Goal: Task Accomplishment & Management: Use online tool/utility

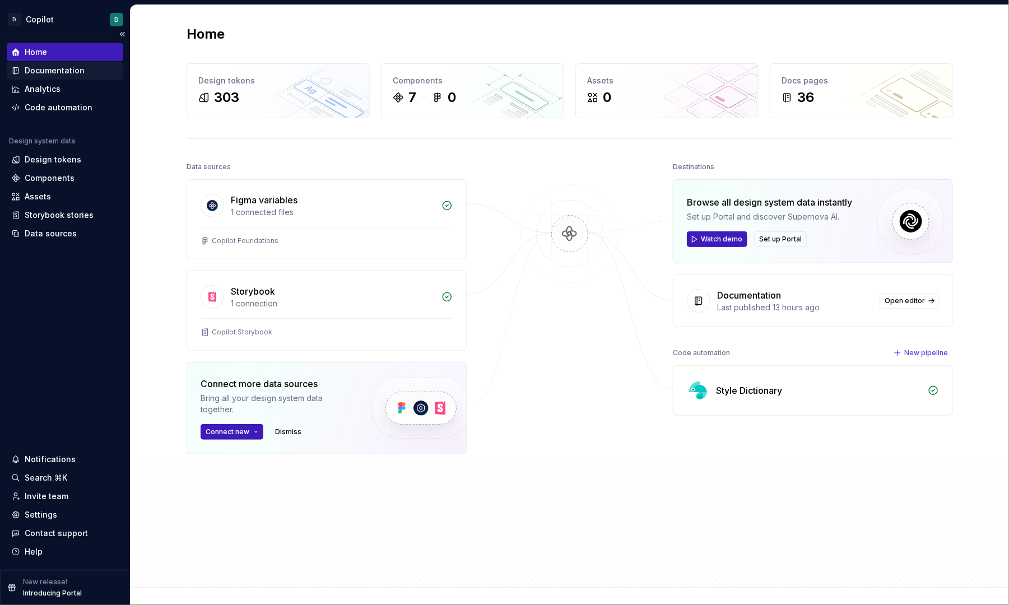
click at [62, 75] on div "Documentation" at bounding box center [55, 70] width 60 height 11
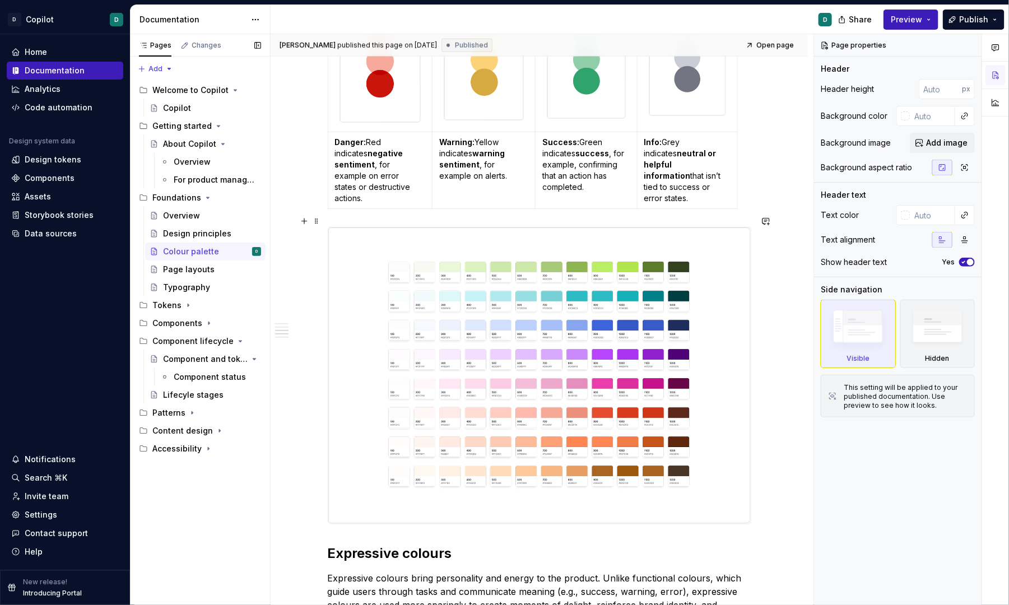
scroll to position [527, 0]
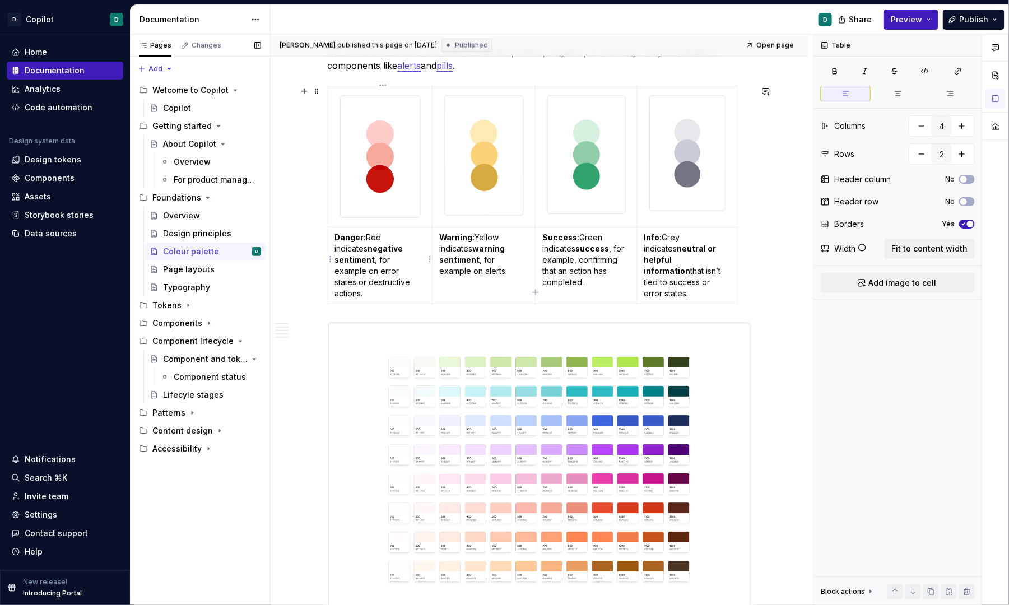
click at [398, 292] on td "Danger: Red indicates negative sentiment , for example on error states or destr…" at bounding box center [380, 265] width 105 height 77
click at [760, 252] on div "Our colour palette is crafted to be beautiful, but simple. We apply it to commu…" at bounding box center [539, 480] width 537 height 1631
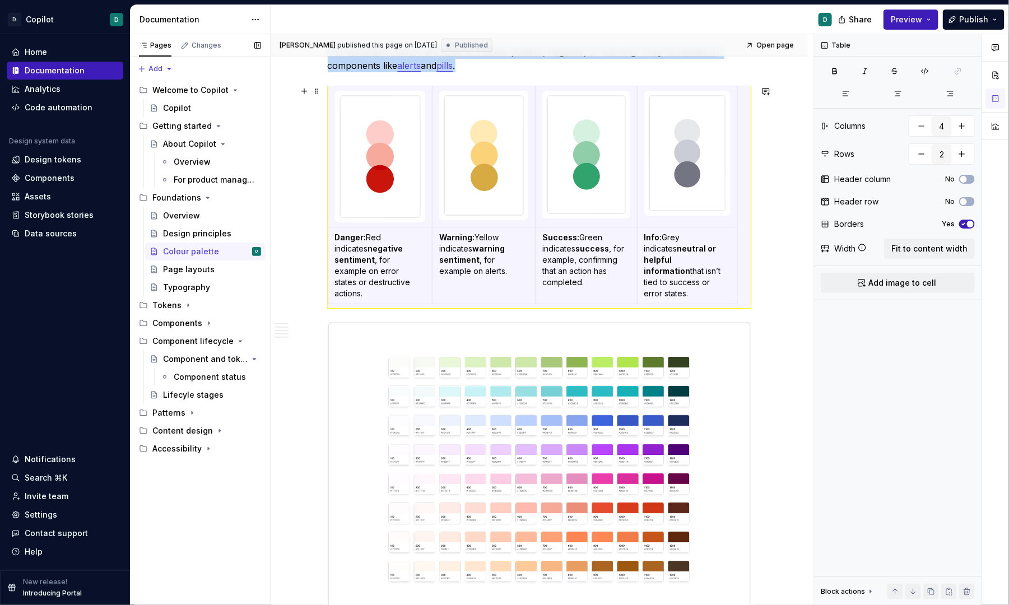
click at [756, 290] on div "Our colour palette is crafted to be beautiful, but simple. We apply it to commu…" at bounding box center [539, 480] width 537 height 1631
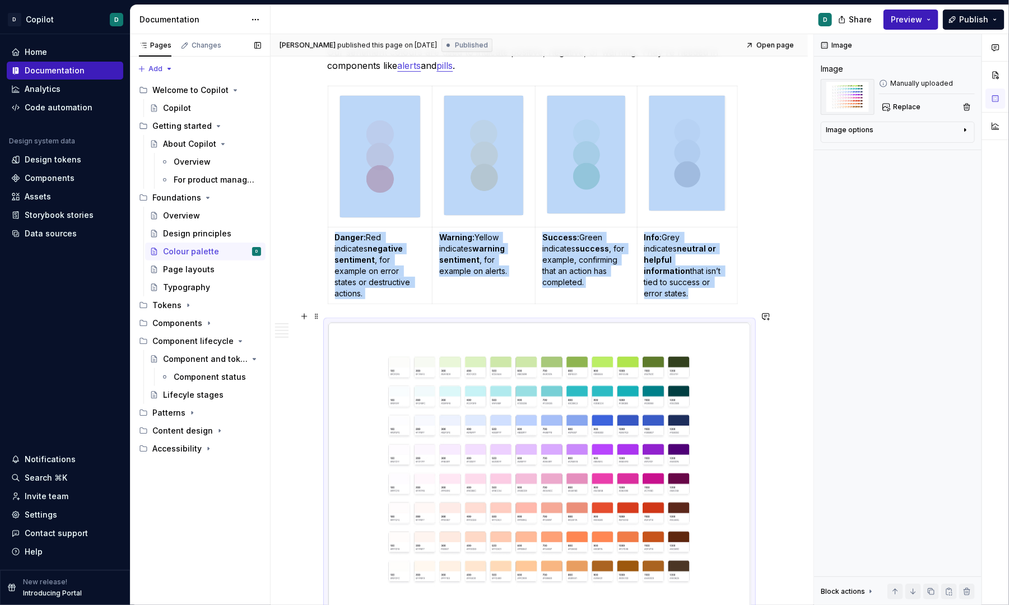
click at [547, 342] on img at bounding box center [539, 471] width 422 height 296
click at [320, 315] on span at bounding box center [316, 317] width 9 height 16
click at [341, 364] on div "Move down" at bounding box center [372, 369] width 73 height 11
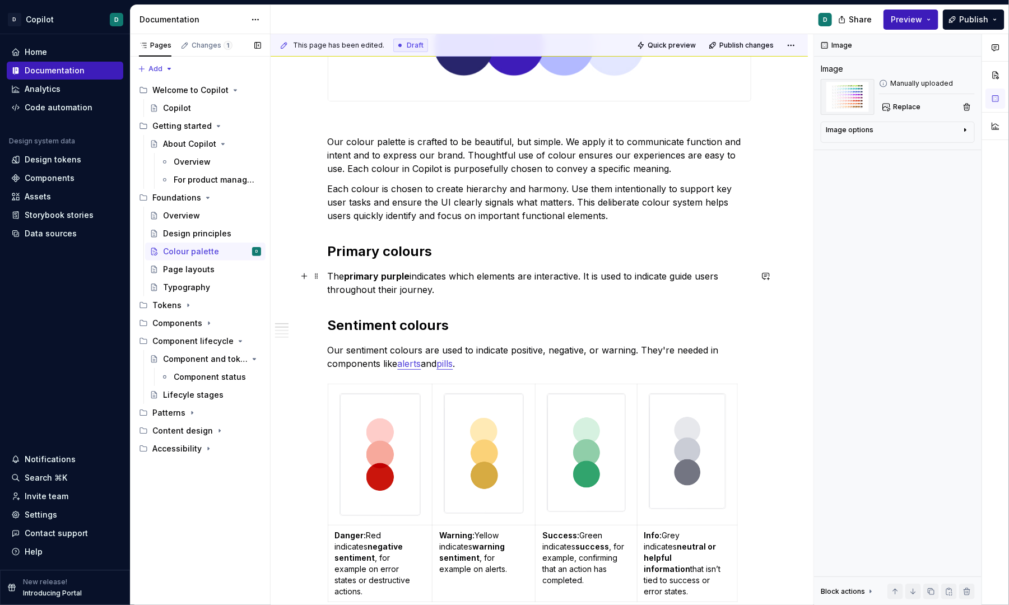
scroll to position [145, 0]
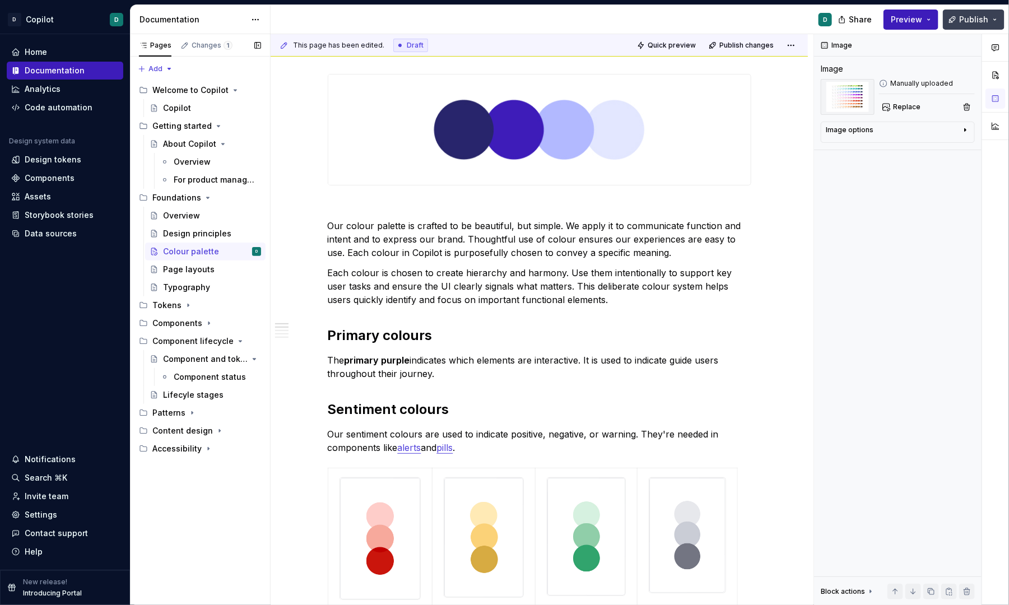
click at [976, 18] on span "Publish" at bounding box center [973, 19] width 29 height 11
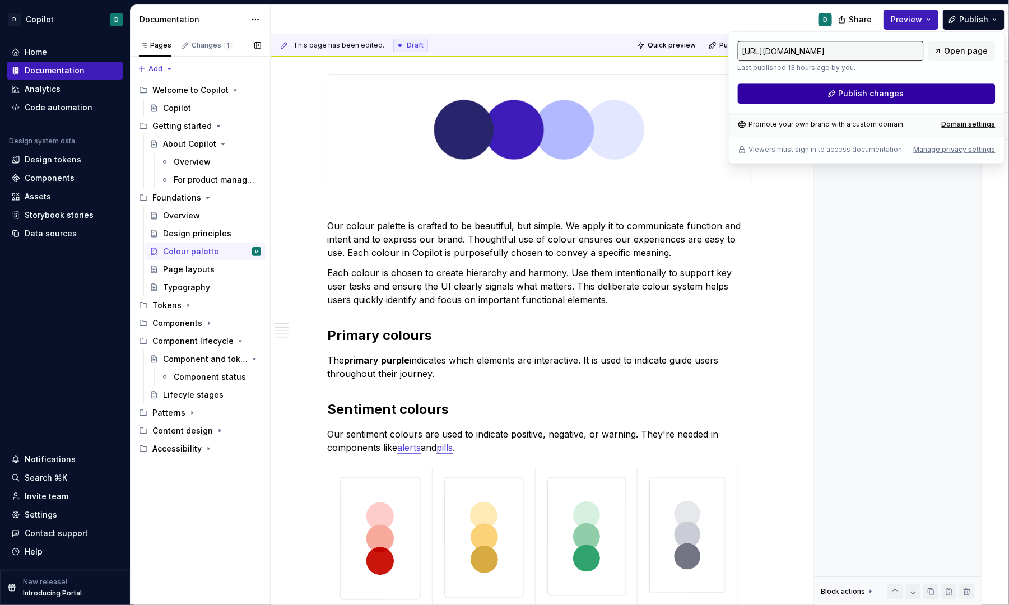
click at [910, 95] on button "Publish changes" at bounding box center [867, 93] width 258 height 20
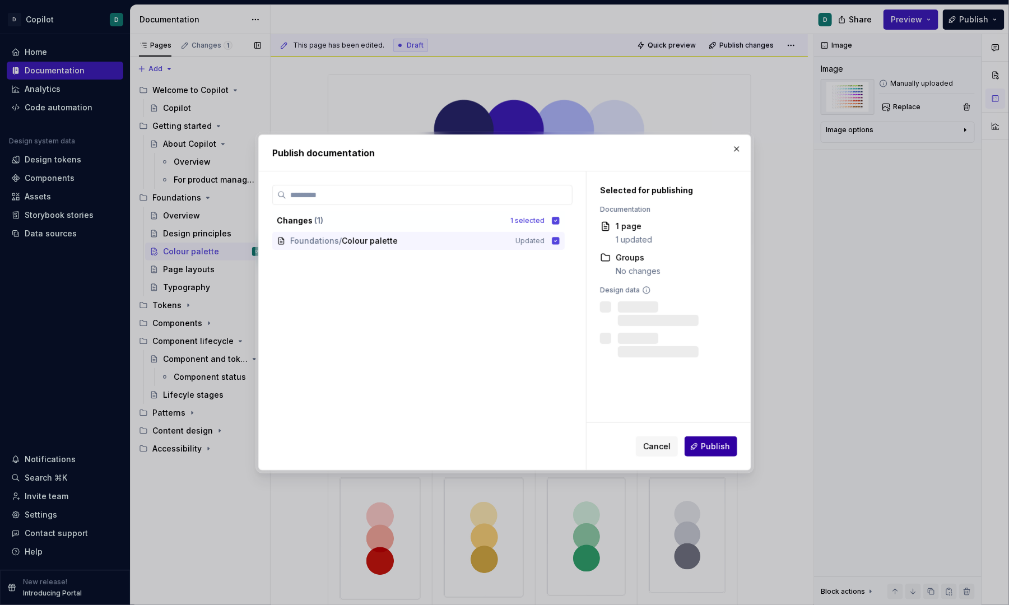
click at [719, 450] on span "Publish" at bounding box center [715, 446] width 29 height 11
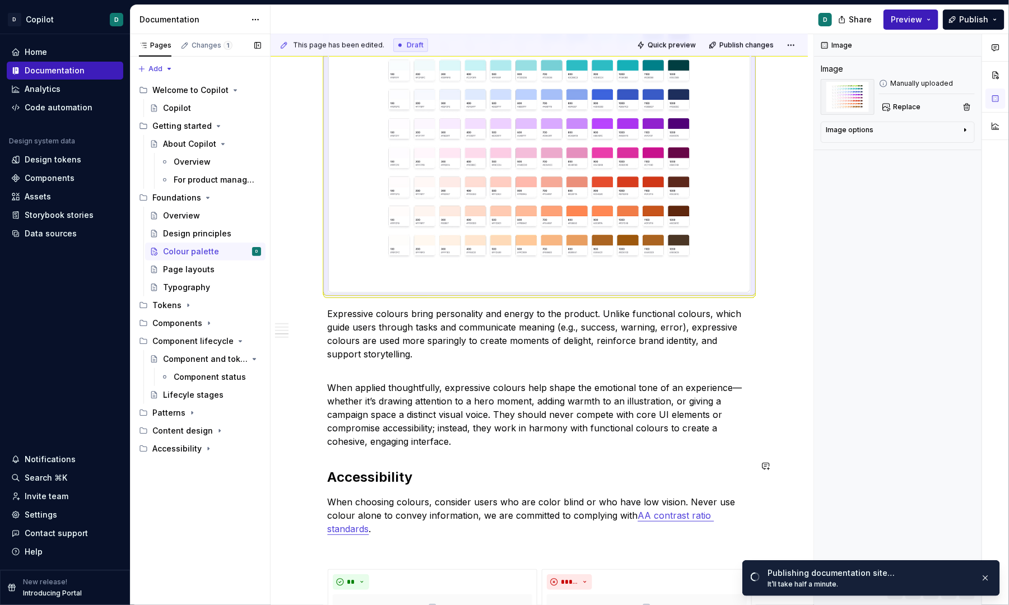
scroll to position [930, 0]
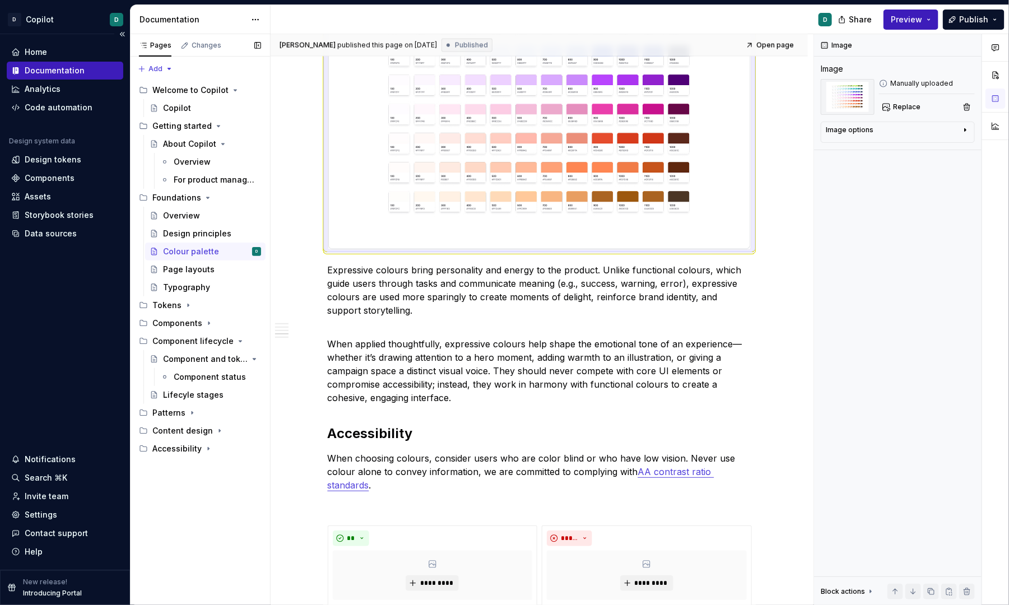
type textarea "*"
